Goal: Check status: Check status

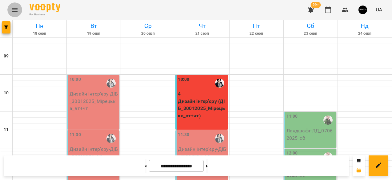
click at [14, 8] on icon "Menu" at bounding box center [14, 9] width 7 height 7
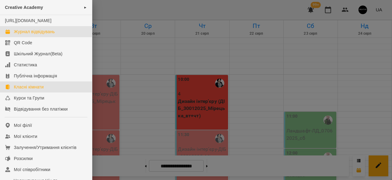
click at [26, 90] on div "Класні кімнати" at bounding box center [29, 87] width 30 height 6
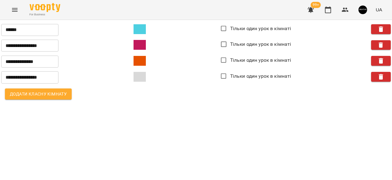
click at [15, 10] on icon "Menu" at bounding box center [14, 9] width 7 height 7
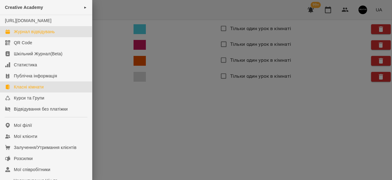
click at [17, 35] on div "Журнал відвідувань" at bounding box center [34, 32] width 41 height 6
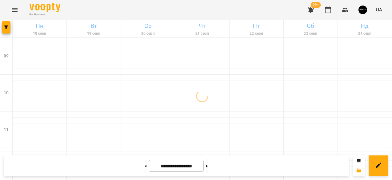
click at [12, 9] on icon "Menu" at bounding box center [14, 9] width 7 height 7
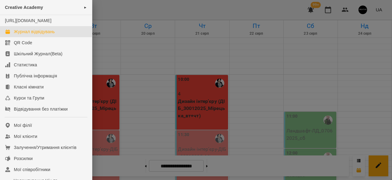
click at [236, 98] on div at bounding box center [196, 90] width 392 height 180
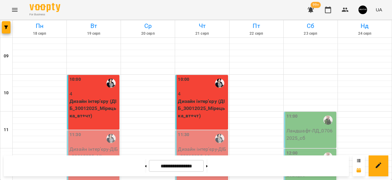
click at [358, 159] on icon at bounding box center [359, 161] width 4 height 4
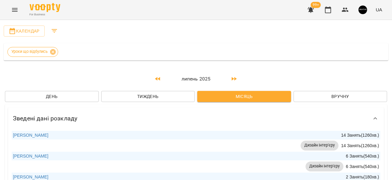
scroll to position [45, 0]
click at [27, 133] on link "[PERSON_NAME]" at bounding box center [30, 135] width 35 height 5
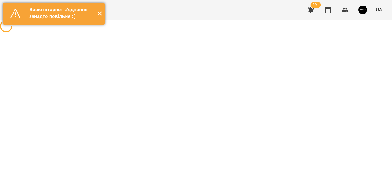
click at [100, 19] on button "✕" at bounding box center [100, 14] width 10 height 22
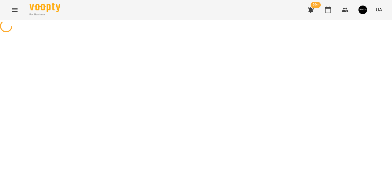
click at [13, 4] on button "Menu" at bounding box center [14, 9] width 15 height 15
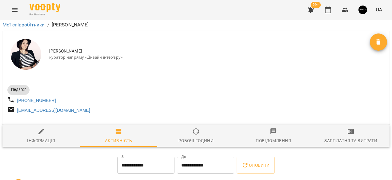
scroll to position [117, 0]
click at [165, 157] on input "**********" at bounding box center [145, 165] width 57 height 17
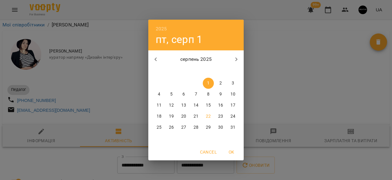
click at [156, 61] on icon "button" at bounding box center [155, 59] width 7 height 7
click at [172, 84] on p "1" at bounding box center [171, 83] width 2 height 6
type input "**********"
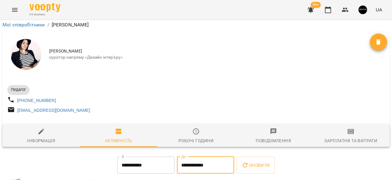
click at [216, 157] on input "**********" at bounding box center [205, 165] width 57 height 17
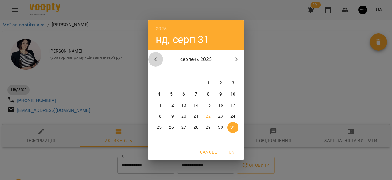
click at [158, 59] on icon "button" at bounding box center [155, 59] width 7 height 7
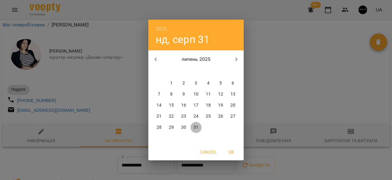
click at [197, 128] on p "31" at bounding box center [196, 128] width 5 height 6
type input "**********"
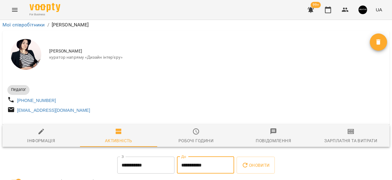
scroll to position [63, 0]
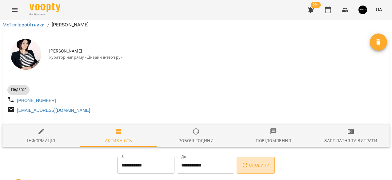
click at [253, 157] on button "Оновити" at bounding box center [256, 165] width 38 height 17
click at [14, 8] on icon "Menu" at bounding box center [14, 9] width 7 height 7
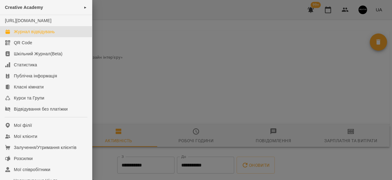
click at [19, 35] on div "Журнал відвідувань" at bounding box center [34, 32] width 41 height 6
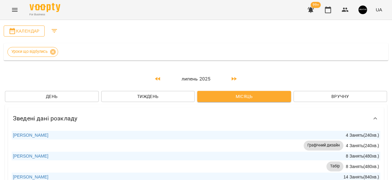
click at [22, 31] on span "Календар" at bounding box center [24, 30] width 31 height 7
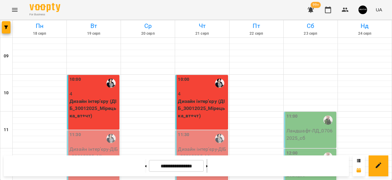
click at [208, 166] on button at bounding box center [207, 167] width 2 height 14
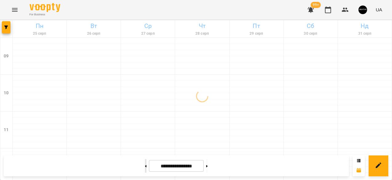
click at [145, 168] on button at bounding box center [146, 167] width 2 height 14
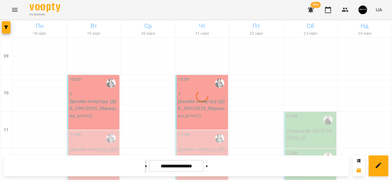
click at [145, 168] on button at bounding box center [146, 167] width 2 height 14
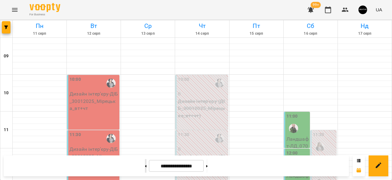
click at [145, 169] on button at bounding box center [146, 167] width 2 height 14
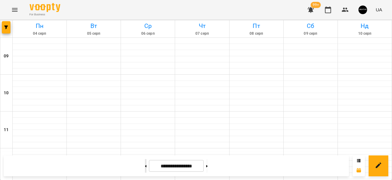
click at [145, 169] on button at bounding box center [146, 167] width 2 height 14
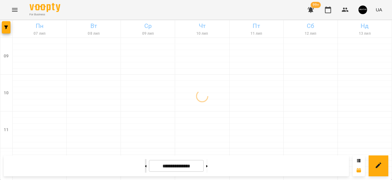
click at [145, 169] on button at bounding box center [146, 167] width 2 height 14
click at [208, 168] on button at bounding box center [207, 167] width 2 height 14
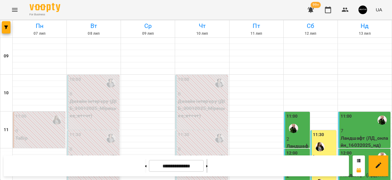
click at [208, 168] on button at bounding box center [207, 167] width 2 height 14
type input "**********"
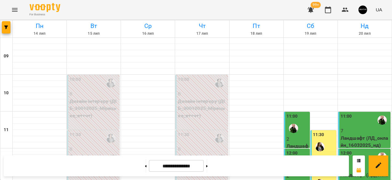
scroll to position [329, 0]
